Goal: Information Seeking & Learning: Compare options

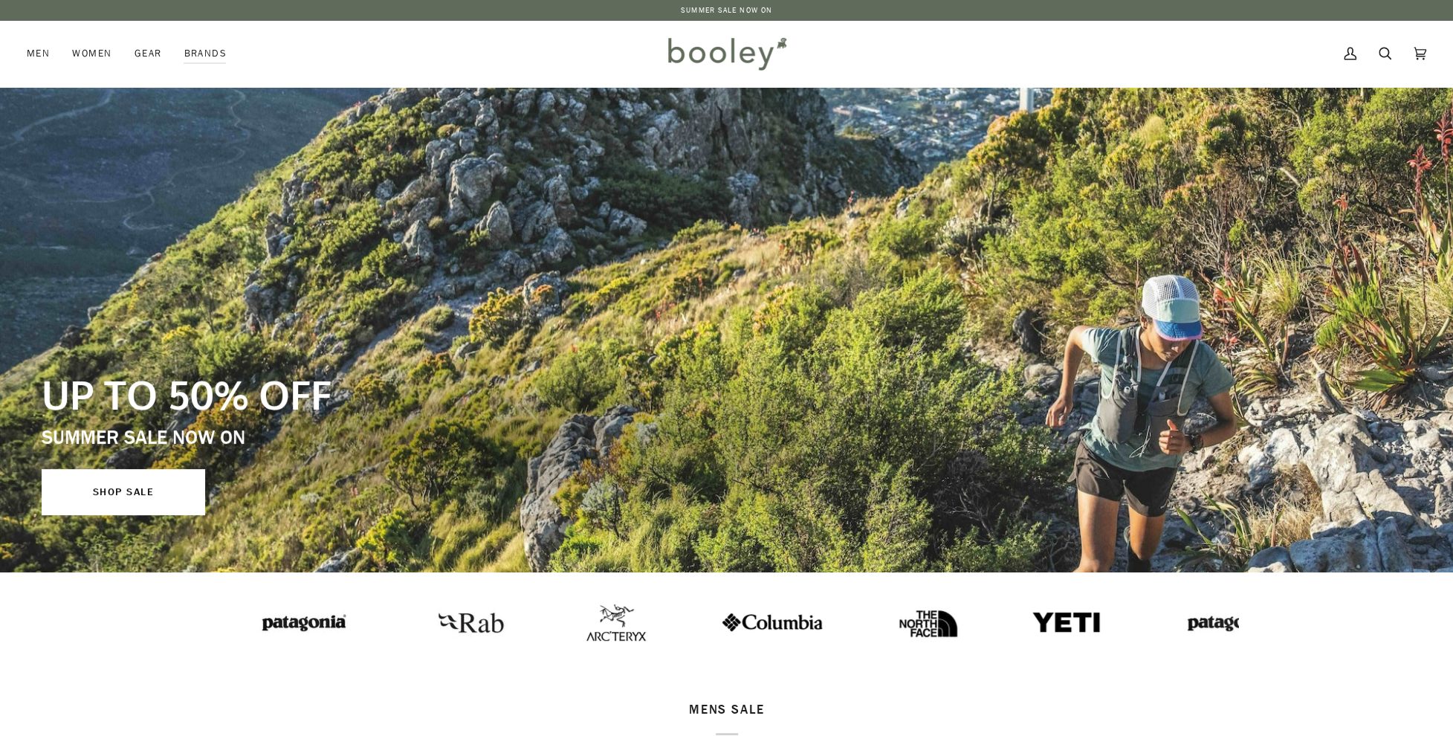
click at [1031, 621] on img at bounding box center [1066, 622] width 71 height 24
click at [1387, 59] on icon at bounding box center [1385, 53] width 13 height 22
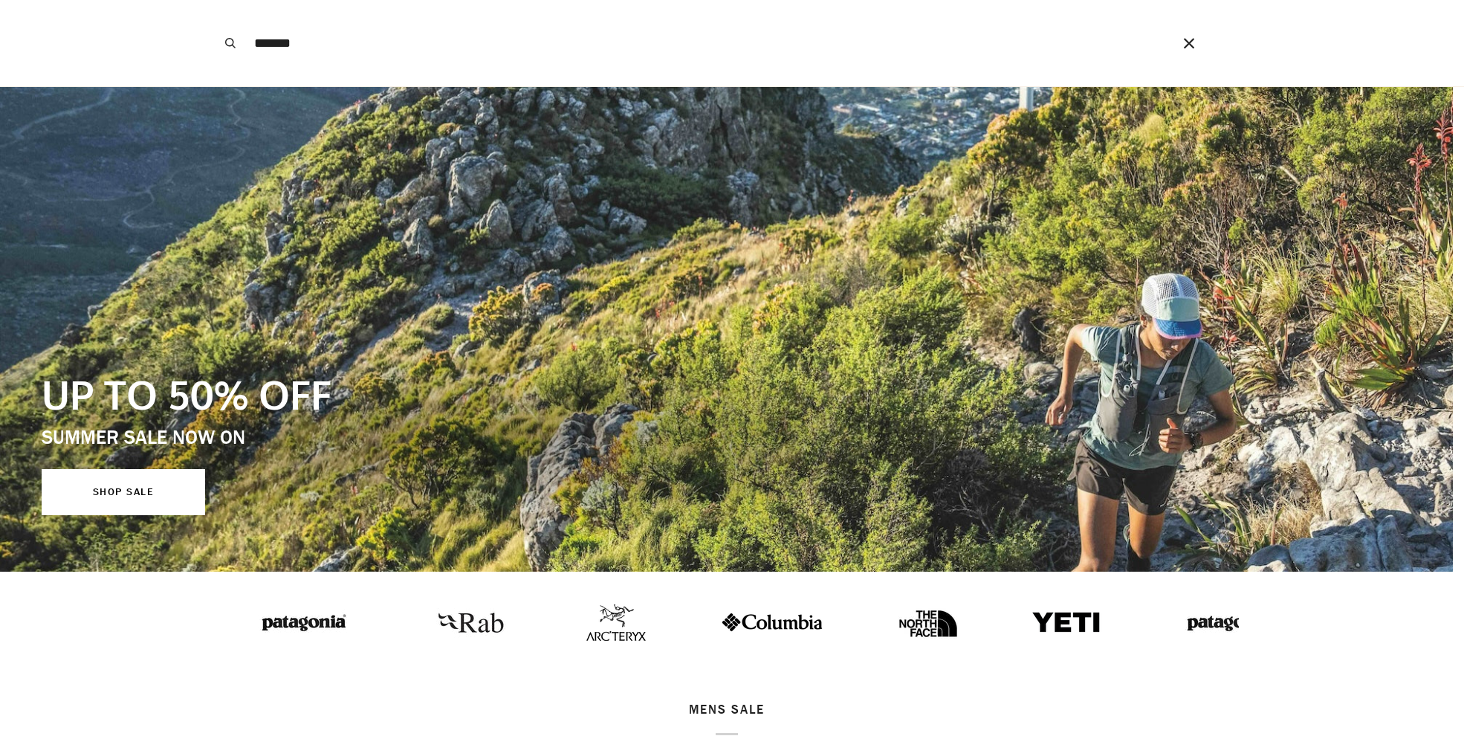
type input "*******"
click at [214, 0] on button "Search" at bounding box center [230, 43] width 33 height 86
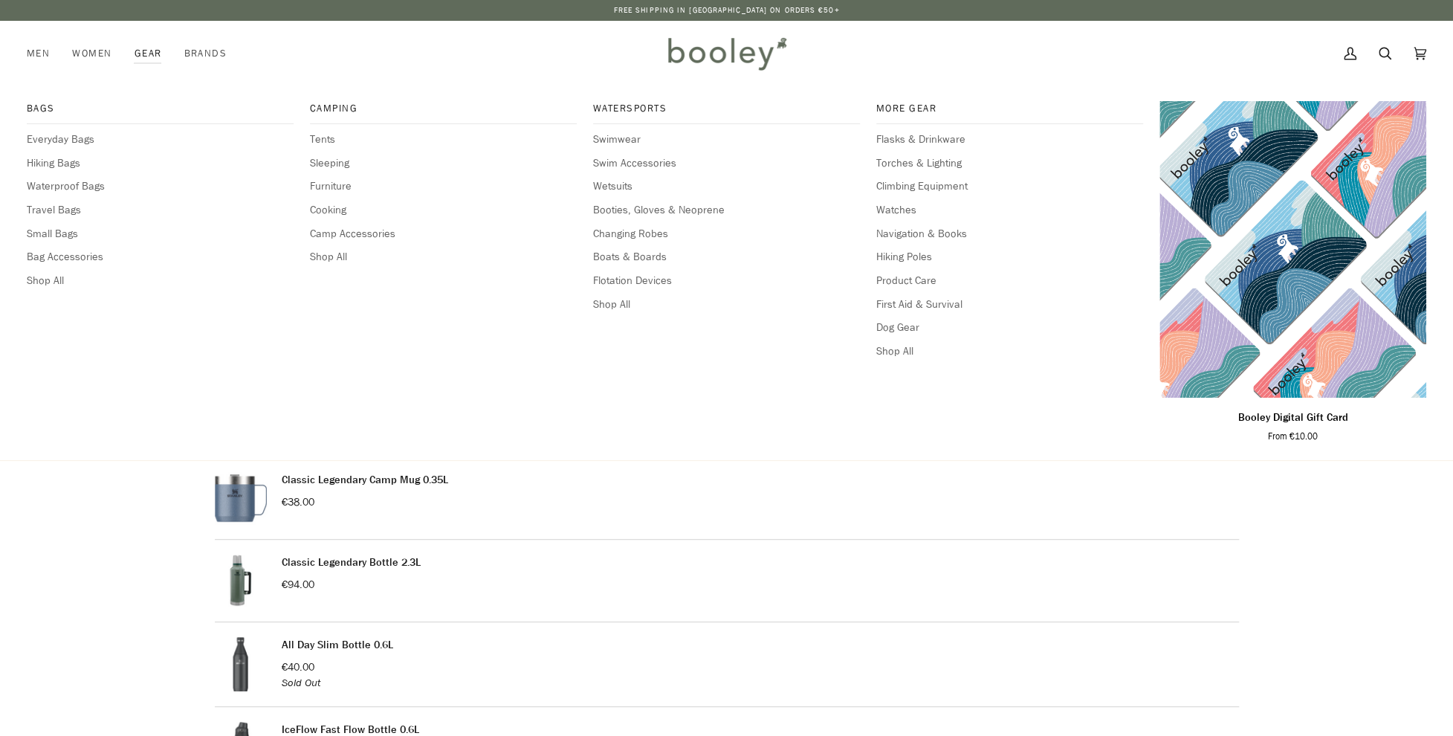
click at [140, 50] on link "Gear" at bounding box center [148, 53] width 50 height 65
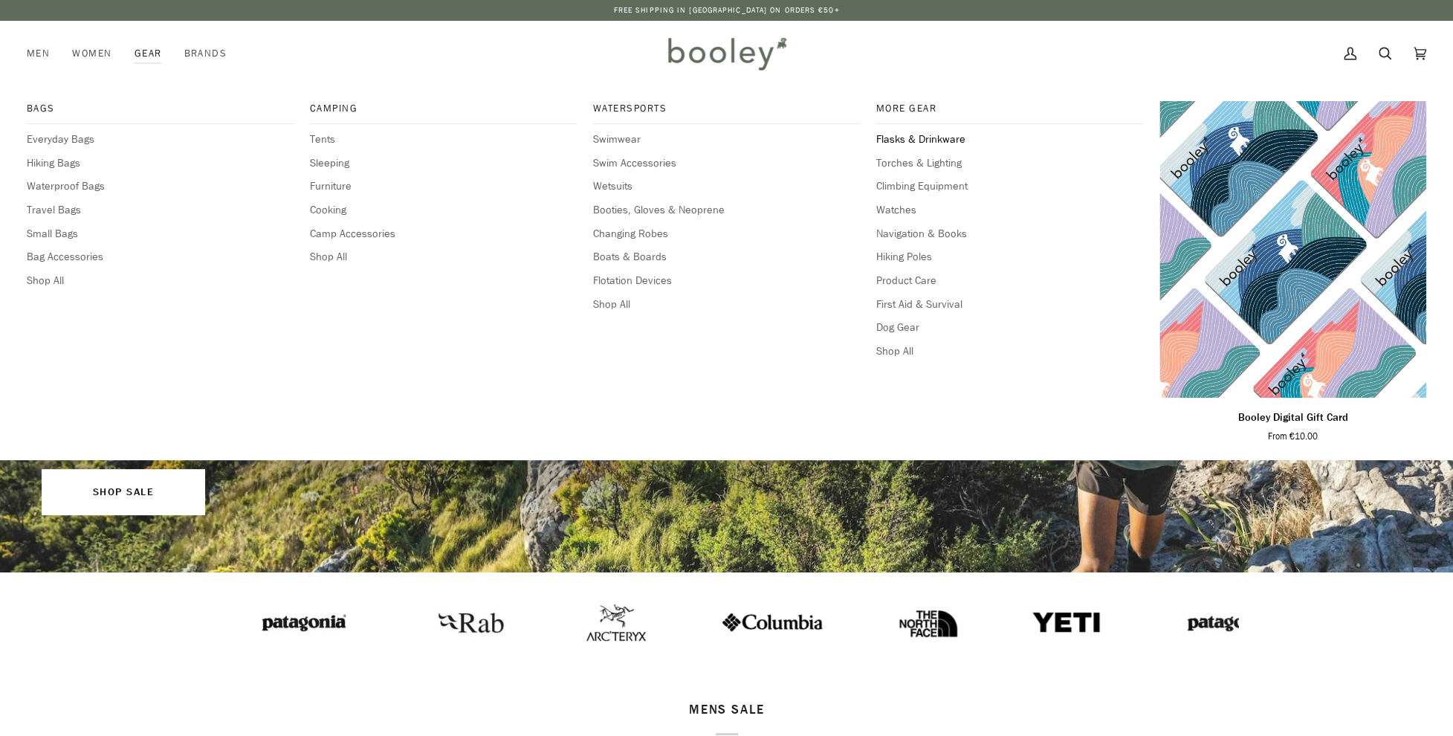
click at [931, 138] on span "Flasks & Drinkware" at bounding box center [1009, 140] width 267 height 16
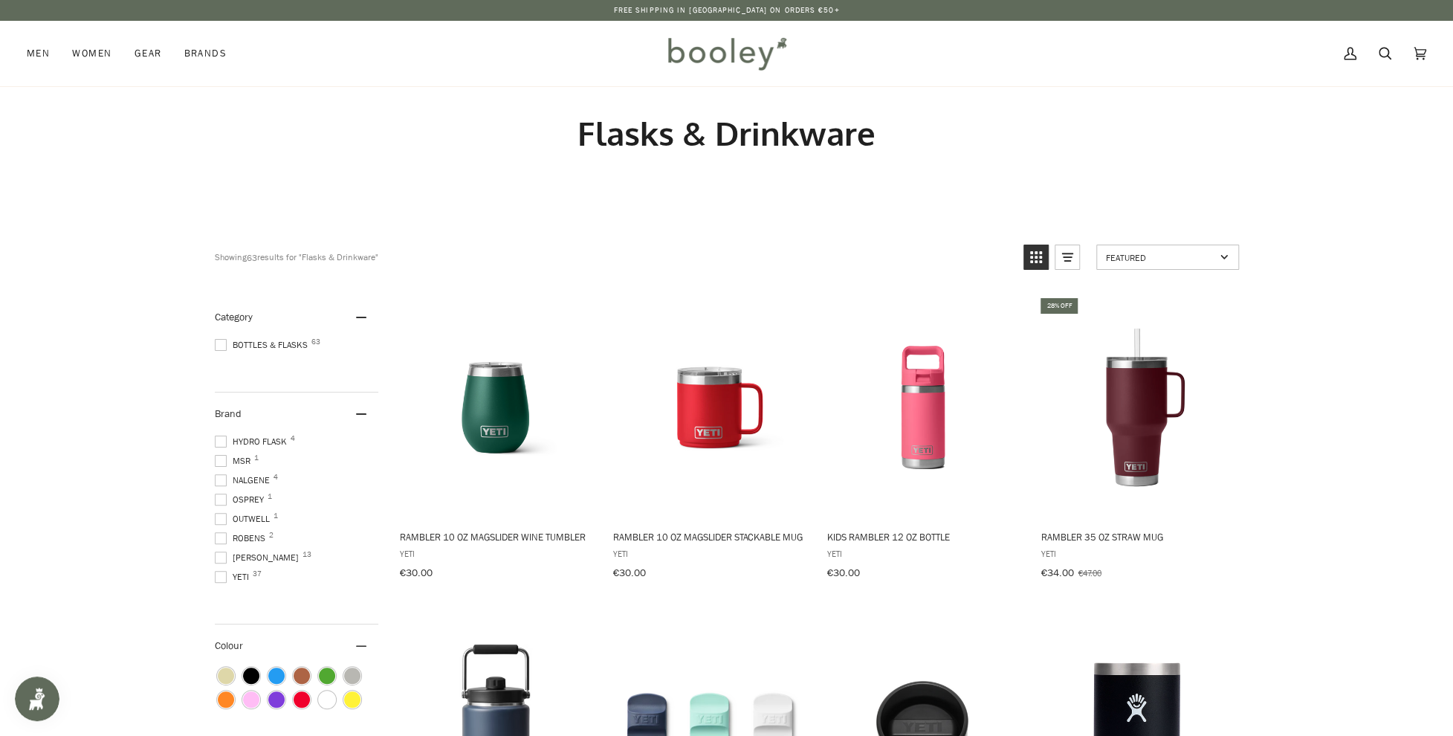
click at [272, 443] on span "Hydro Flask 4" at bounding box center [253, 441] width 77 height 13
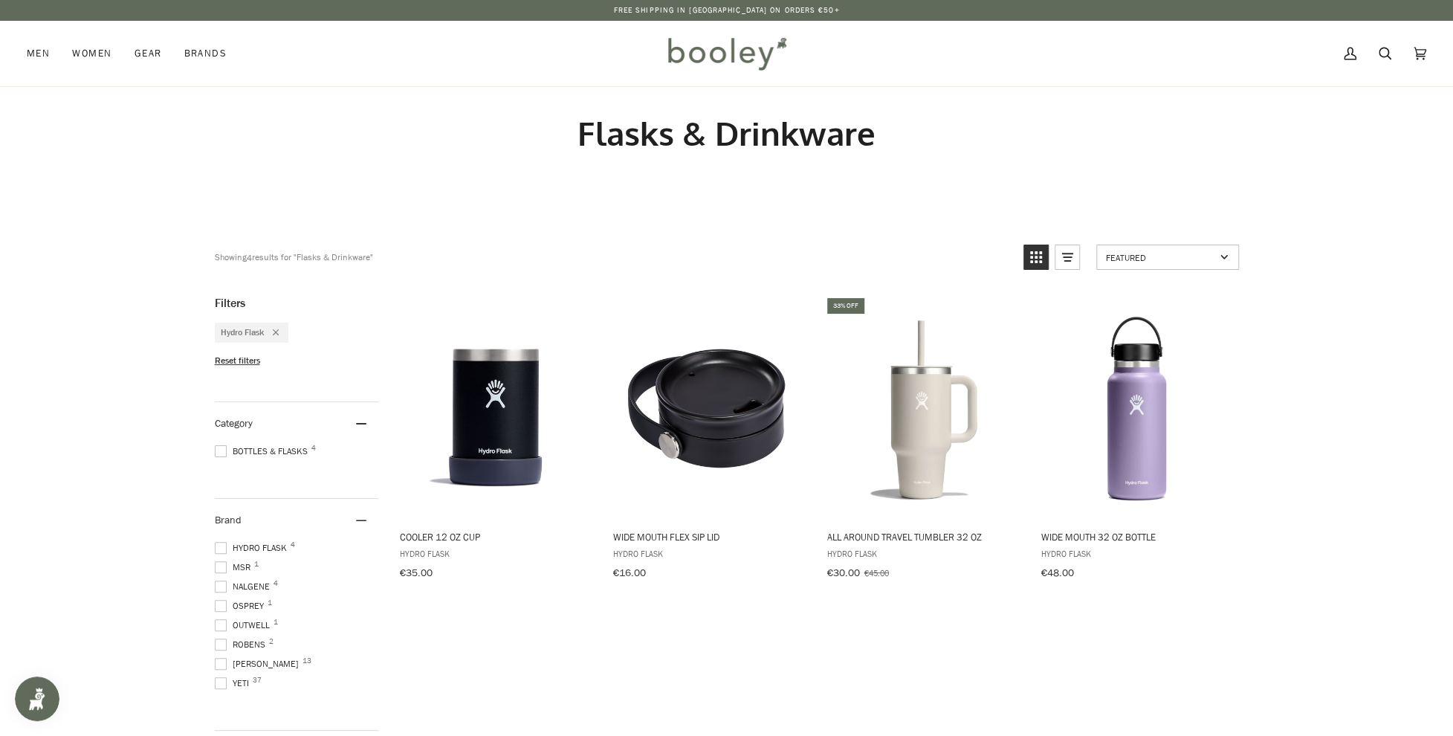
click at [244, 661] on span "[PERSON_NAME] 13" at bounding box center [259, 663] width 88 height 13
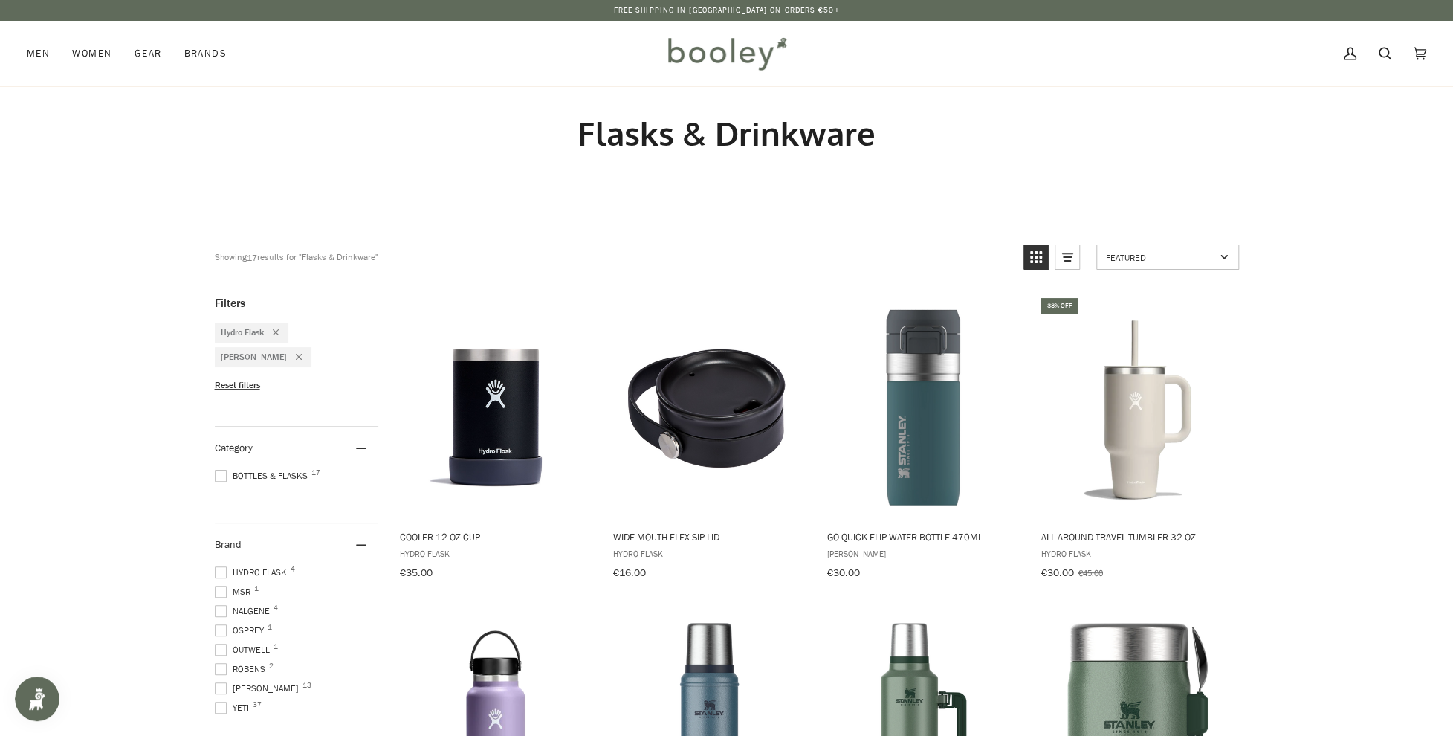
click at [219, 566] on span at bounding box center [221, 572] width 12 height 12
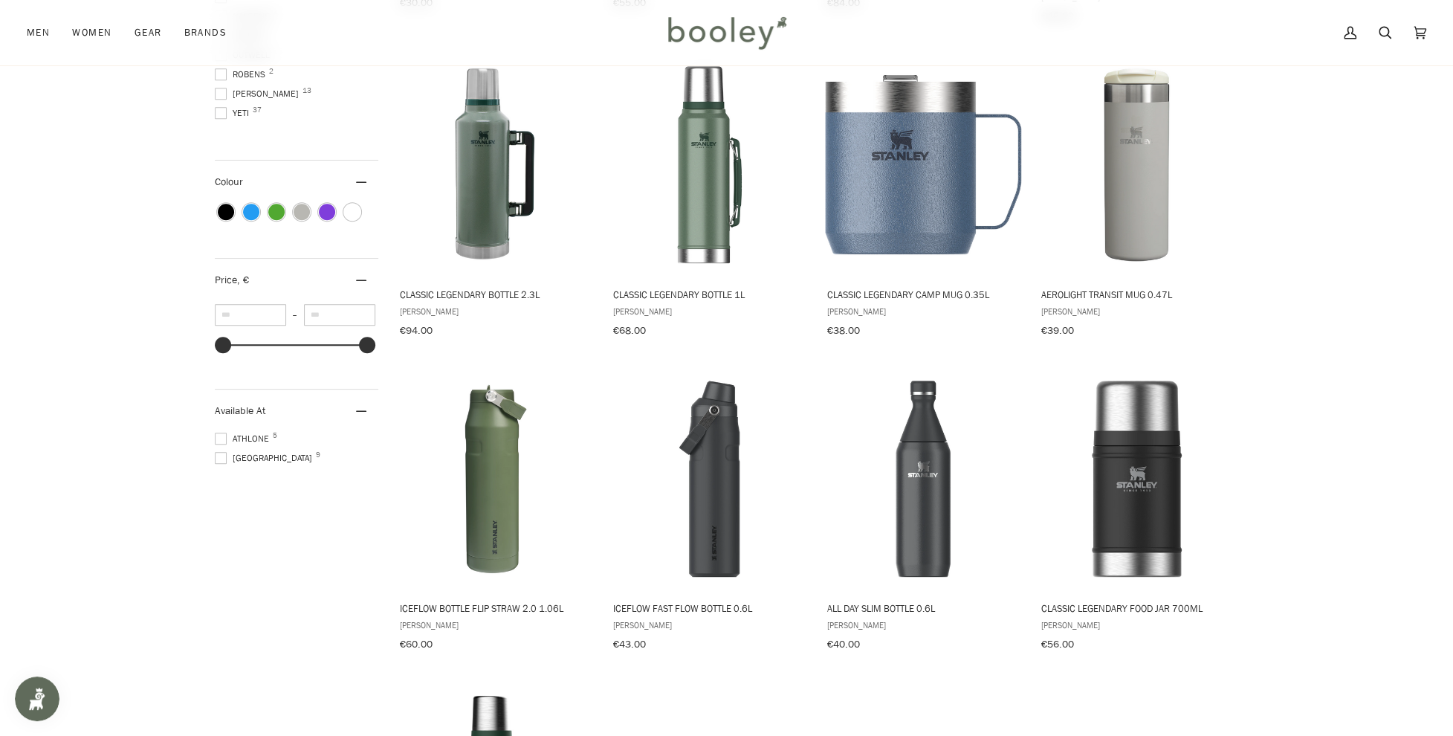
scroll to position [595, 0]
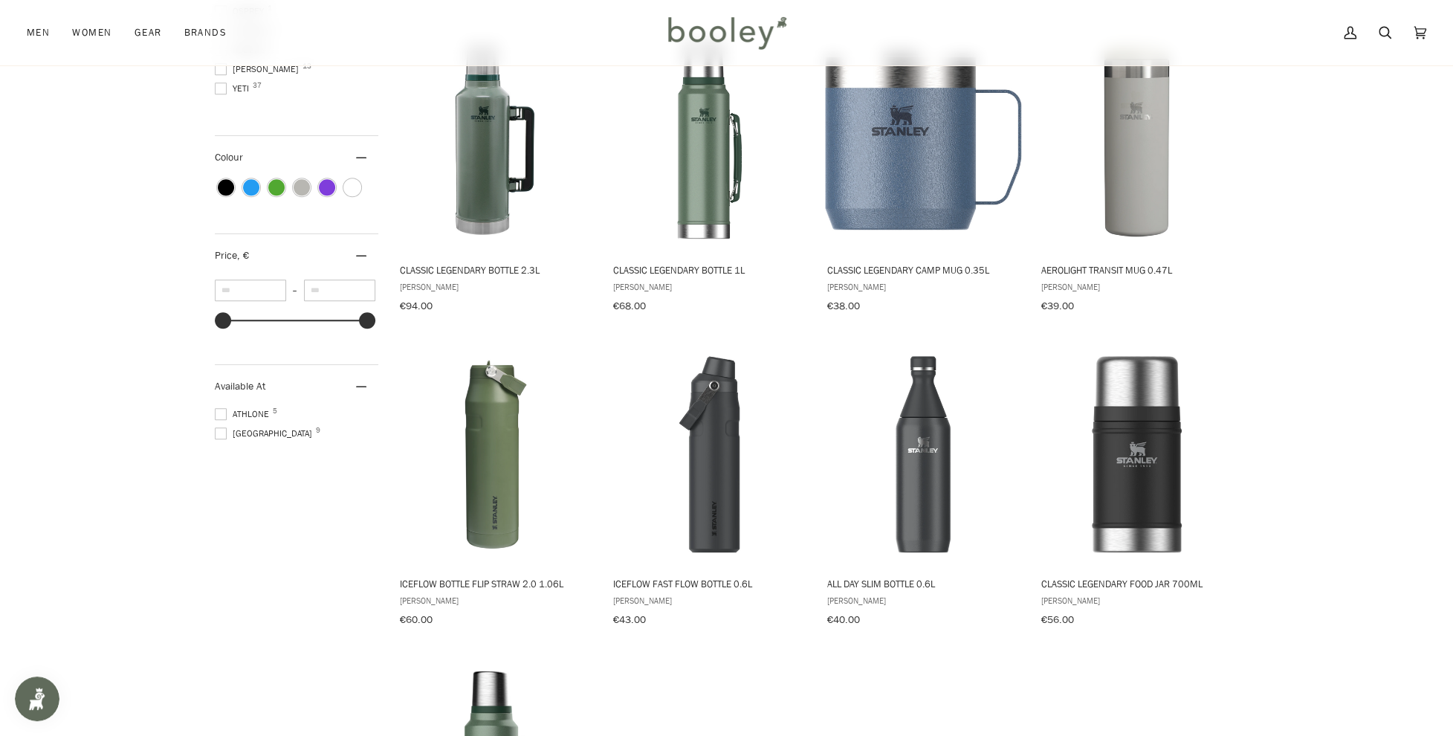
click at [225, 408] on div at bounding box center [221, 414] width 12 height 12
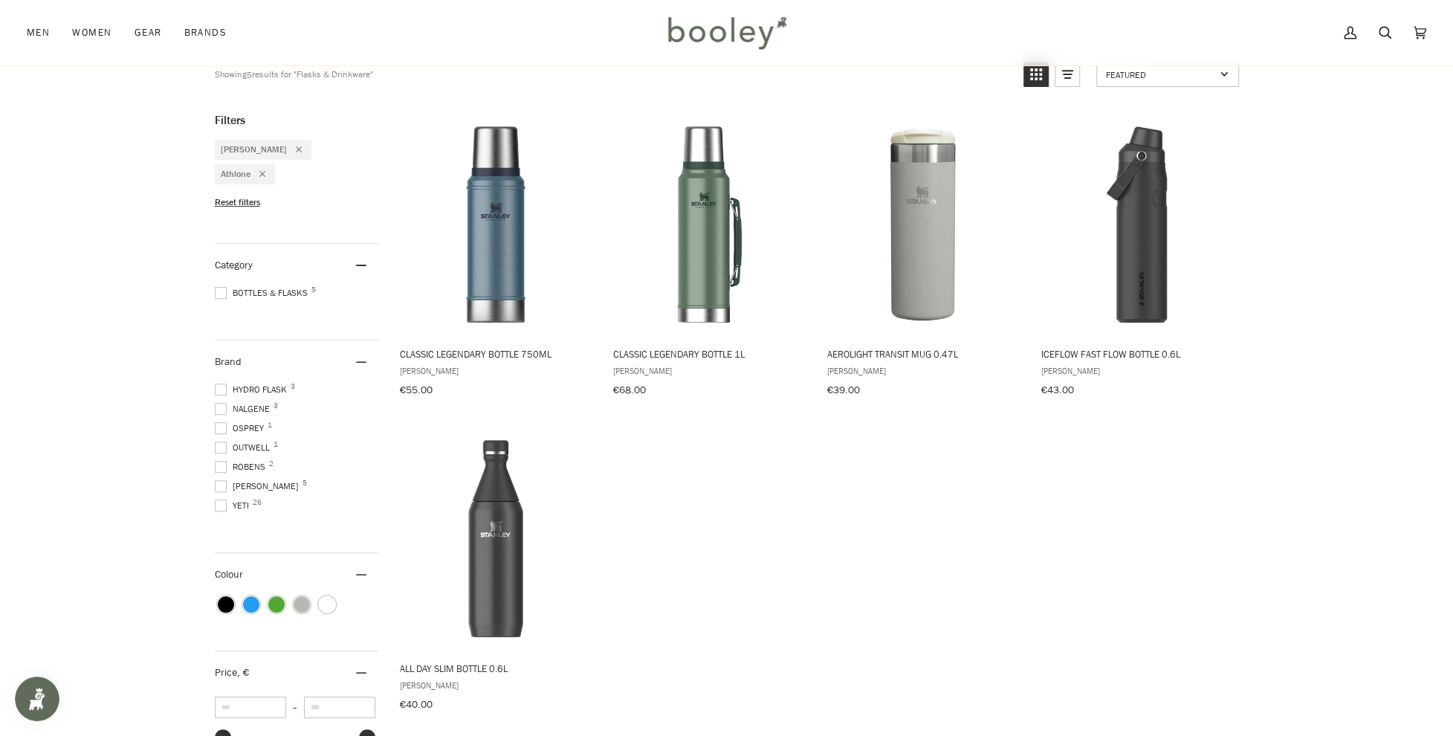
scroll to position [166, 0]
